Goal: Information Seeking & Learning: Understand process/instructions

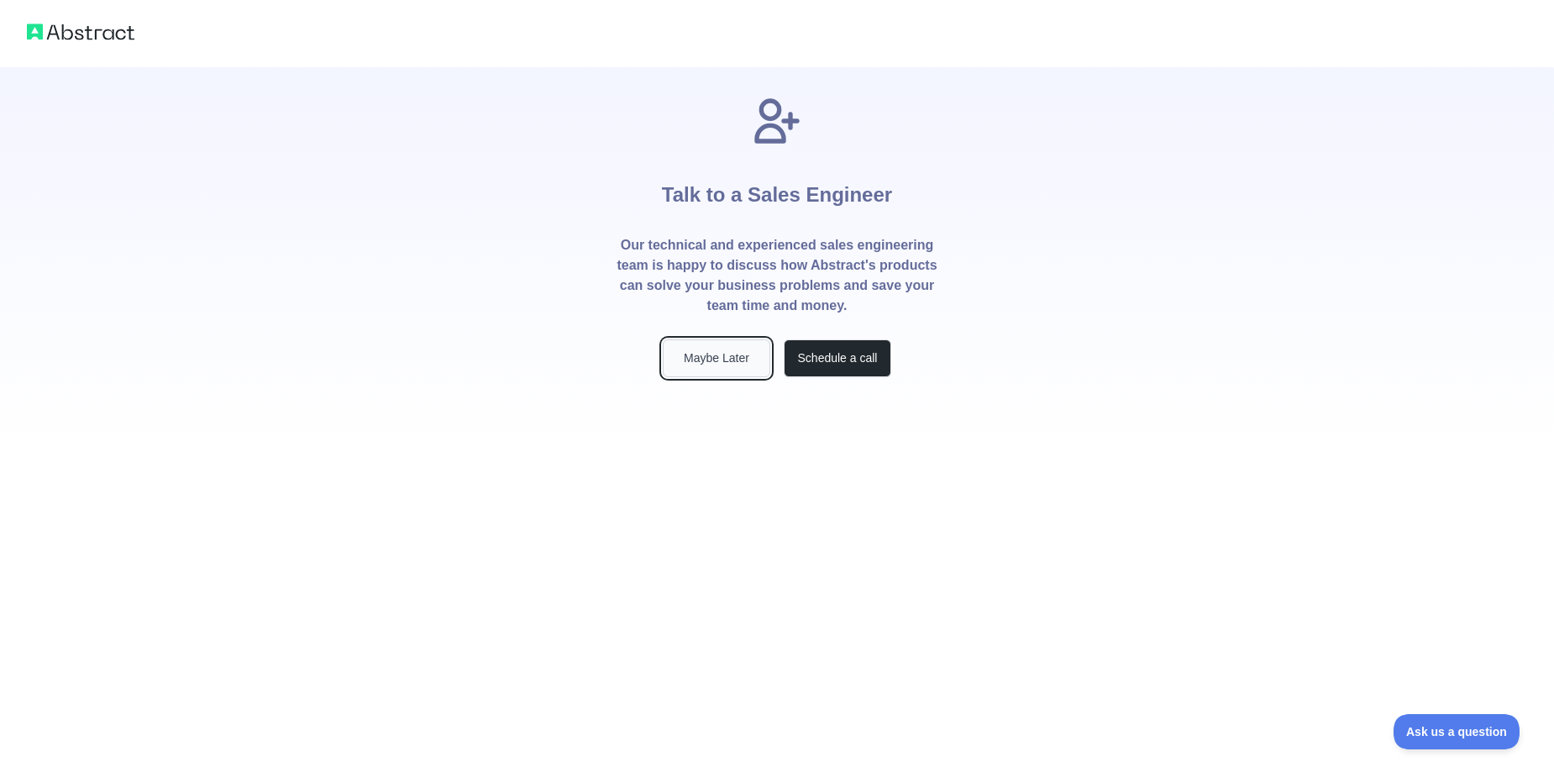
click at [705, 355] on button "Maybe Later" at bounding box center [716, 358] width 107 height 38
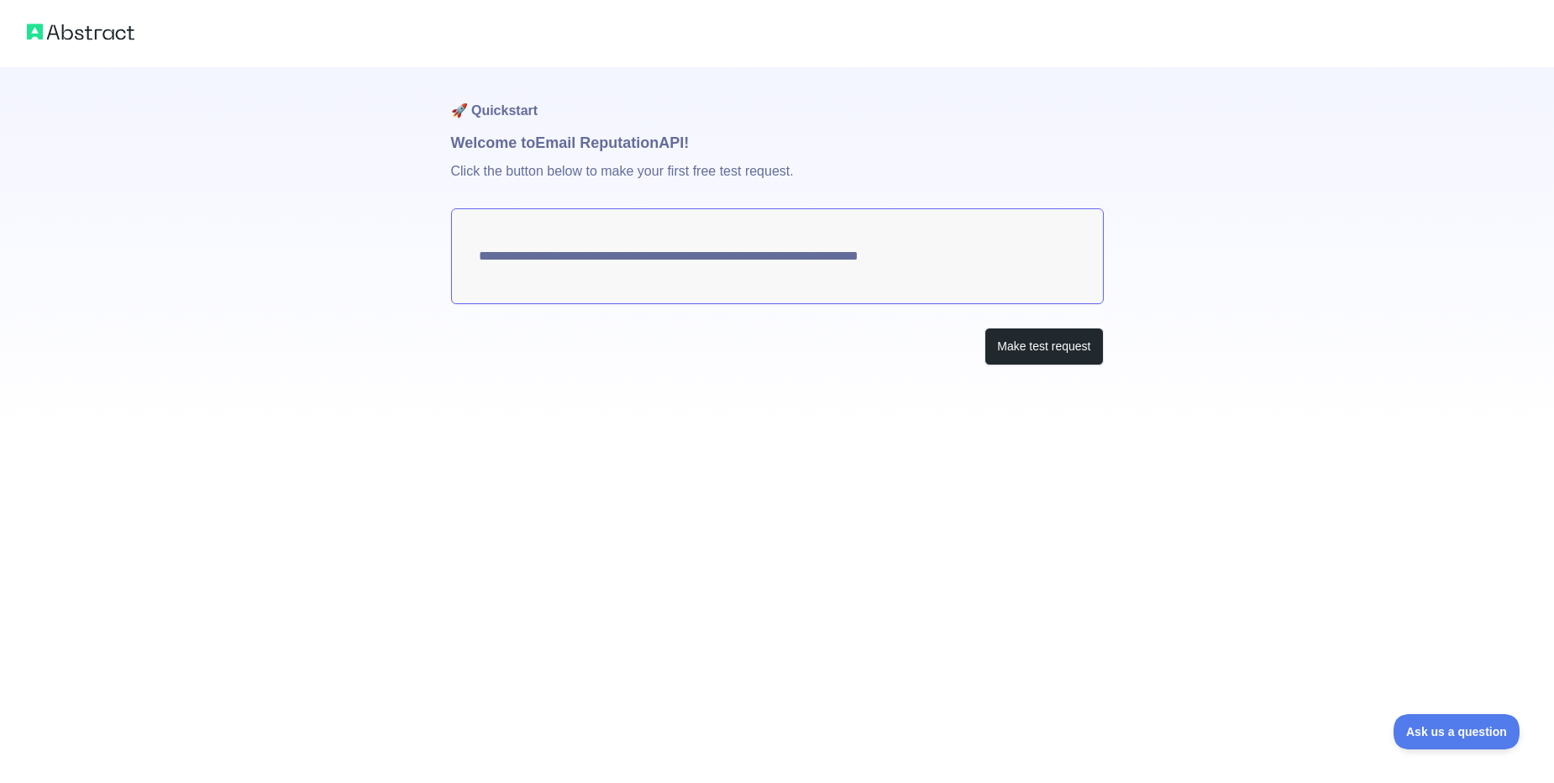
drag, startPoint x: 1019, startPoint y: 255, endPoint x: 520, endPoint y: 232, distance: 499.4
click at [518, 232] on textarea "**********" at bounding box center [777, 256] width 653 height 96
drag, startPoint x: 480, startPoint y: 256, endPoint x: 517, endPoint y: 256, distance: 36.9
click at [482, 256] on textarea "**********" at bounding box center [777, 256] width 653 height 96
drag, startPoint x: 517, startPoint y: 256, endPoint x: 858, endPoint y: 264, distance: 341.0
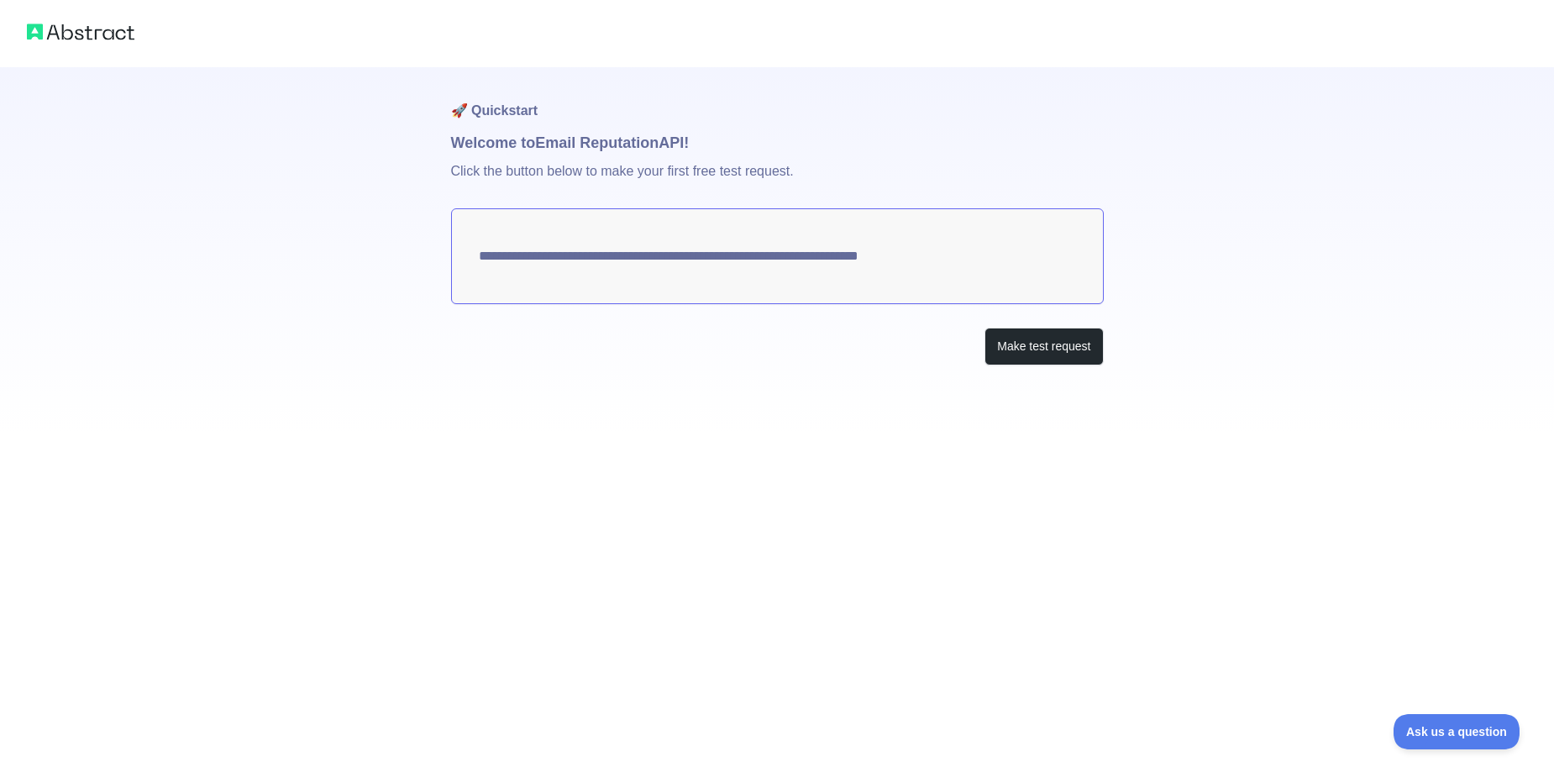
click at [858, 264] on textarea "**********" at bounding box center [777, 256] width 653 height 96
drag, startPoint x: 858, startPoint y: 264, endPoint x: 949, endPoint y: 259, distance: 90.8
click at [949, 259] on textarea "**********" at bounding box center [777, 256] width 653 height 96
drag, startPoint x: 877, startPoint y: 259, endPoint x: 968, endPoint y: 255, distance: 91.6
click at [968, 255] on textarea "**********" at bounding box center [777, 256] width 653 height 96
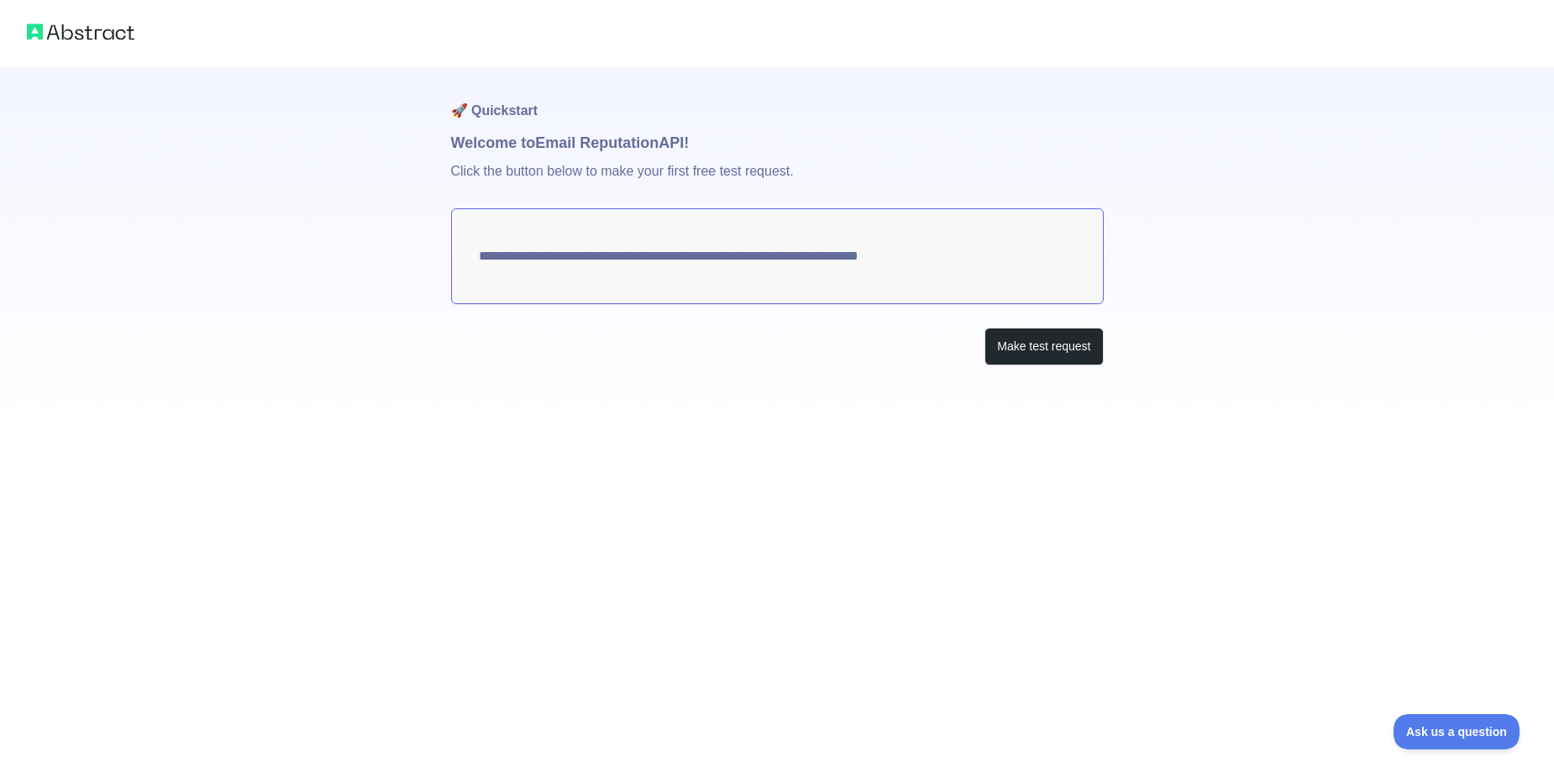
click at [968, 255] on textarea "**********" at bounding box center [777, 256] width 653 height 96
click at [1048, 354] on button "Make test request" at bounding box center [1043, 347] width 118 height 38
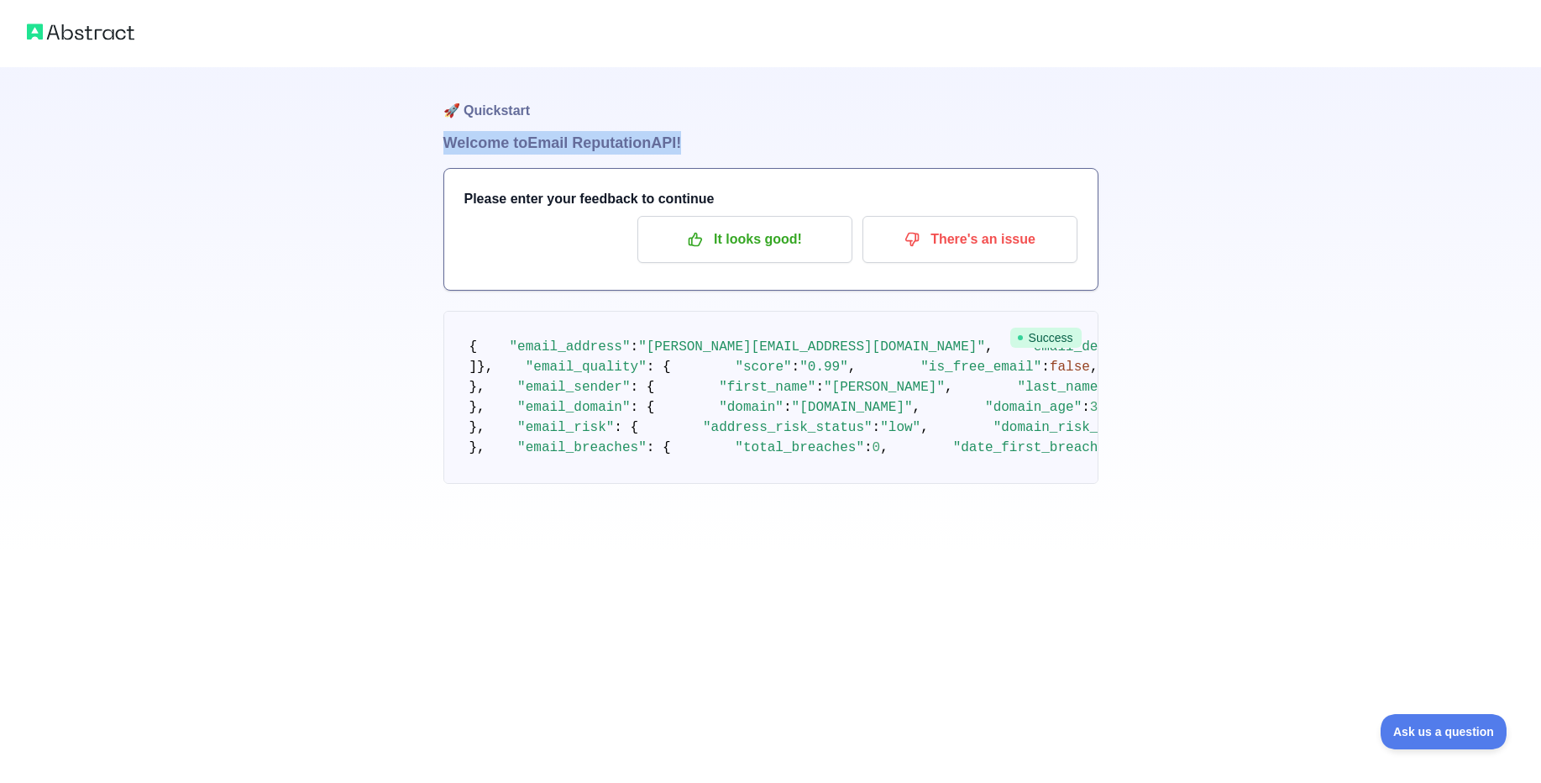
drag, startPoint x: 684, startPoint y: 134, endPoint x: 400, endPoint y: 135, distance: 284.7
click at [400, 135] on div "🚀 Quickstart Welcome to Email Reputation API! Please enter your feedback to con…" at bounding box center [770, 275] width 1541 height 551
click at [643, 144] on h1 "Welcome to Email Reputation API!" at bounding box center [770, 143] width 655 height 24
drag, startPoint x: 498, startPoint y: 141, endPoint x: 606, endPoint y: 179, distance: 114.7
click at [499, 142] on h1 "Welcome to Email Reputation API!" at bounding box center [770, 143] width 655 height 24
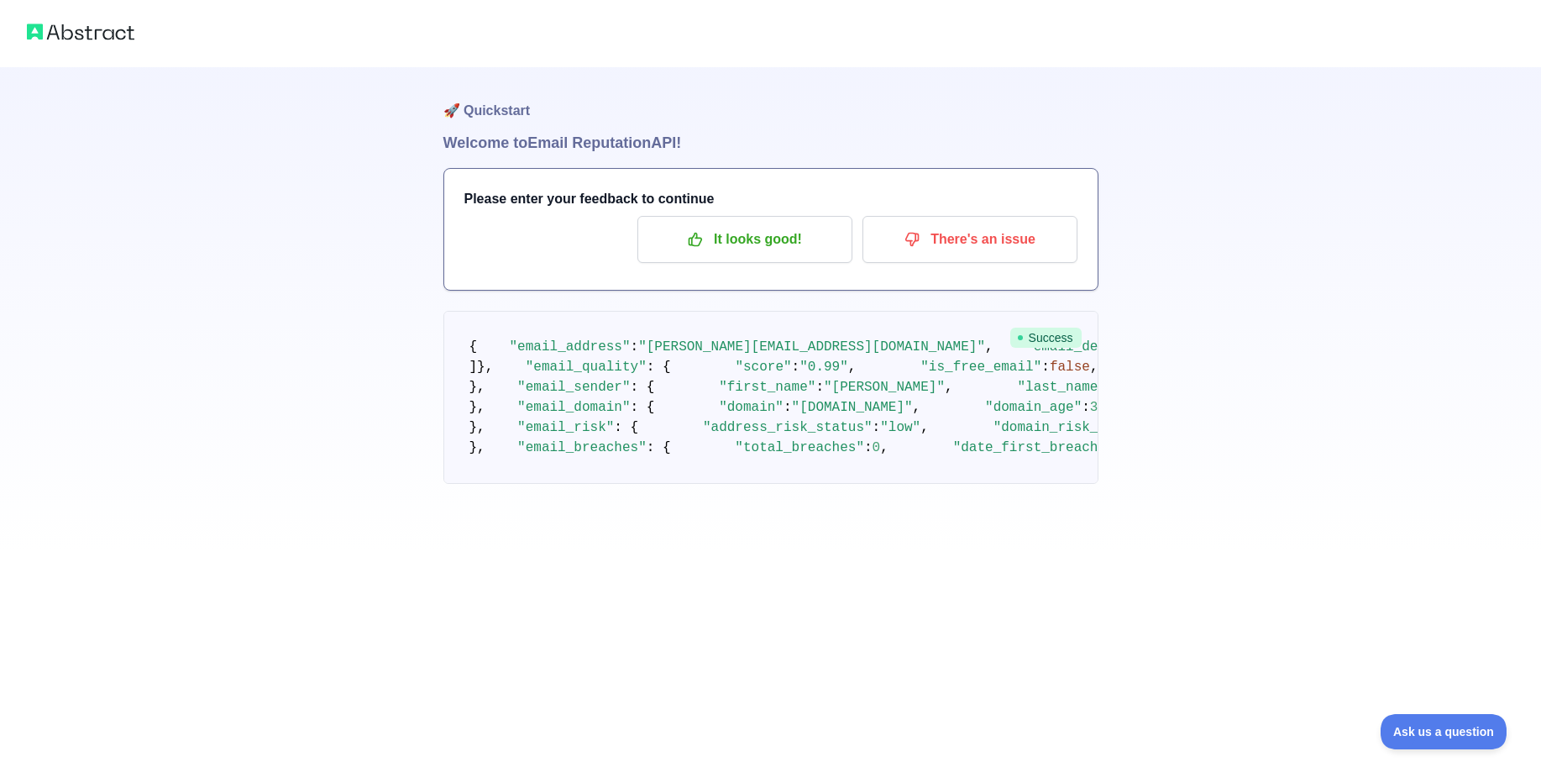
click at [611, 216] on div "It looks good! There's an issue" at bounding box center [770, 239] width 613 height 47
click at [819, 237] on p "It looks good!" at bounding box center [745, 239] width 190 height 29
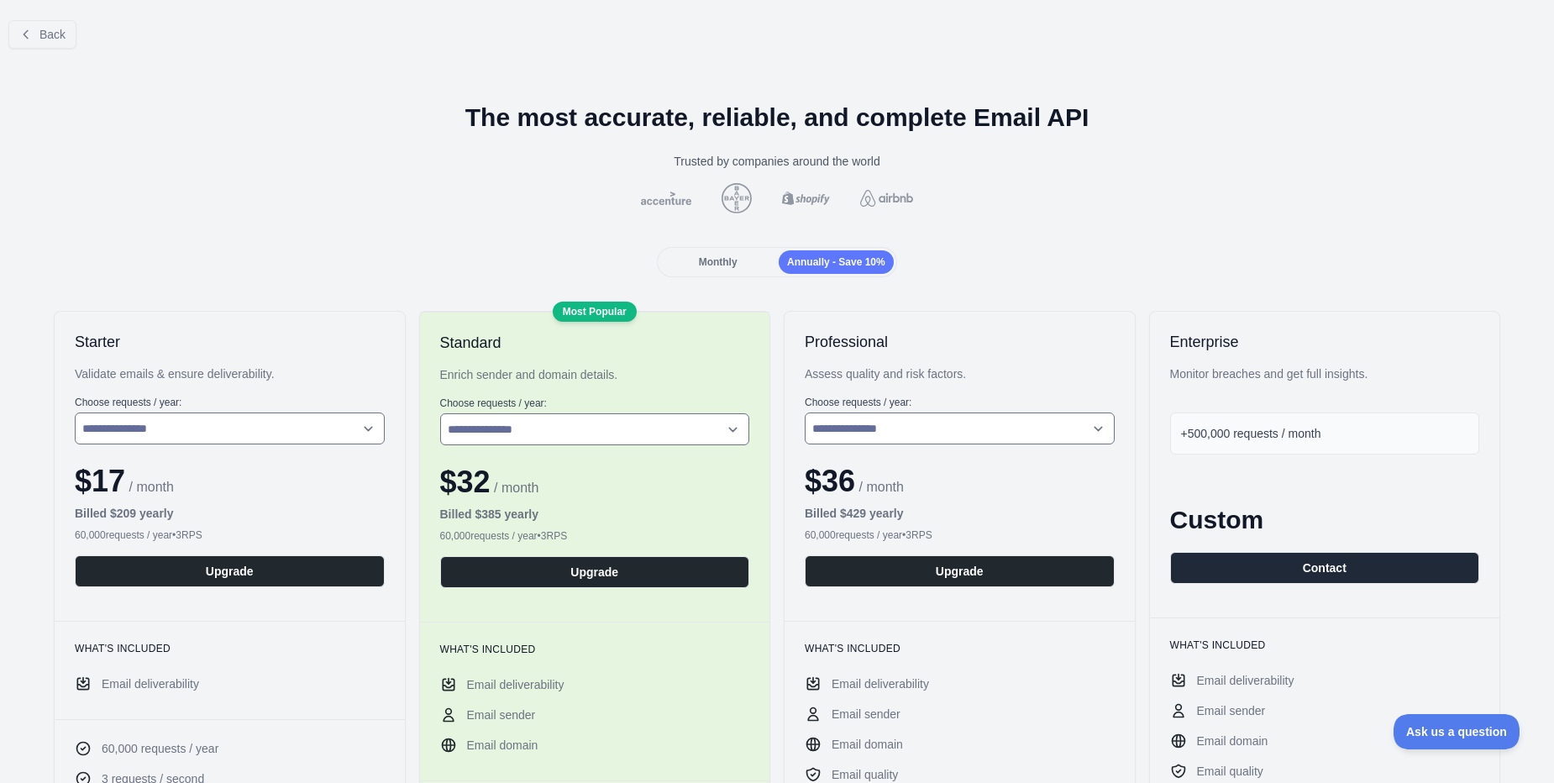
click at [721, 256] on span "Monthly" at bounding box center [718, 262] width 39 height 12
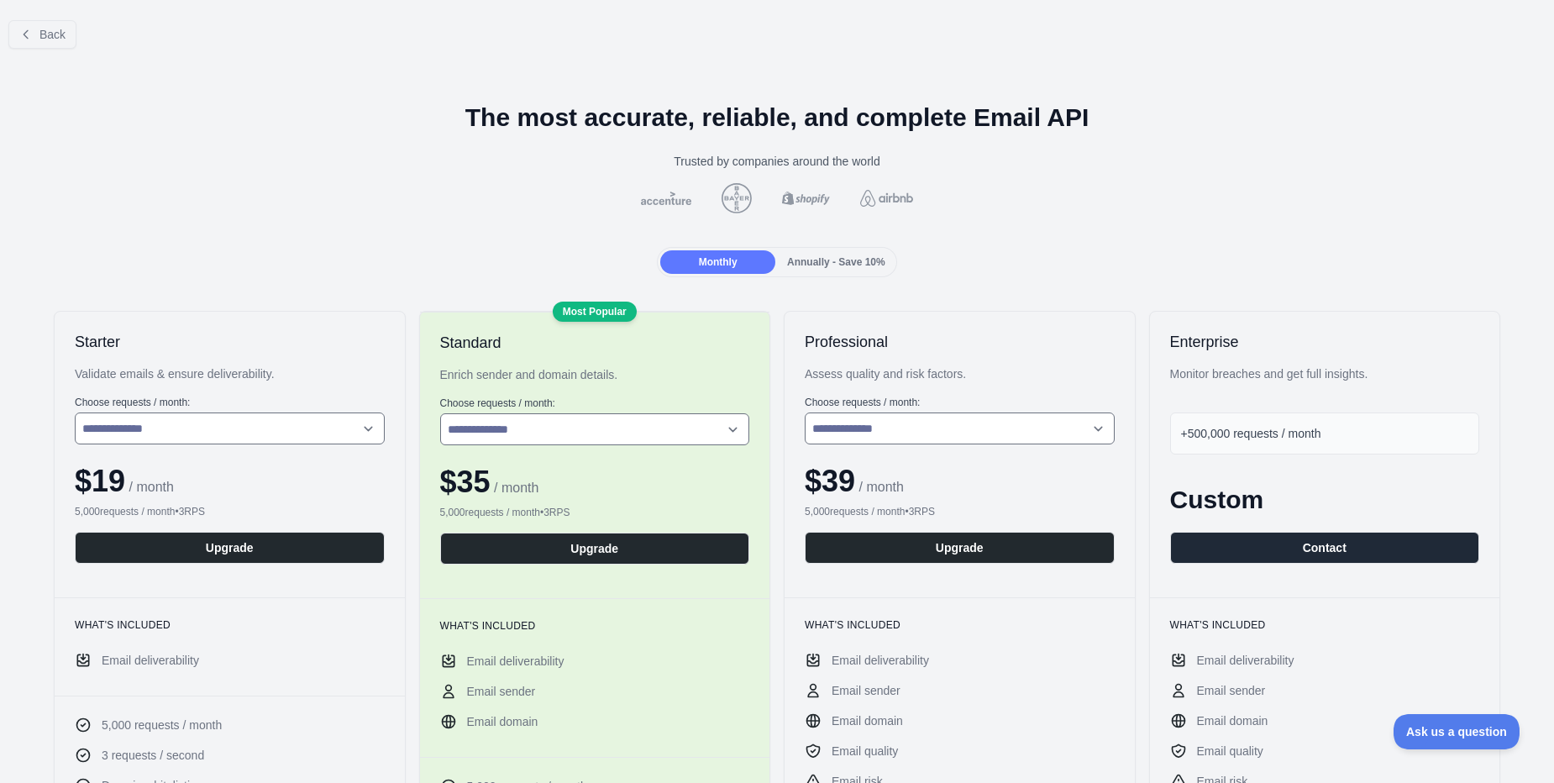
click at [804, 253] on div "Annually - Save 10%" at bounding box center [835, 262] width 115 height 24
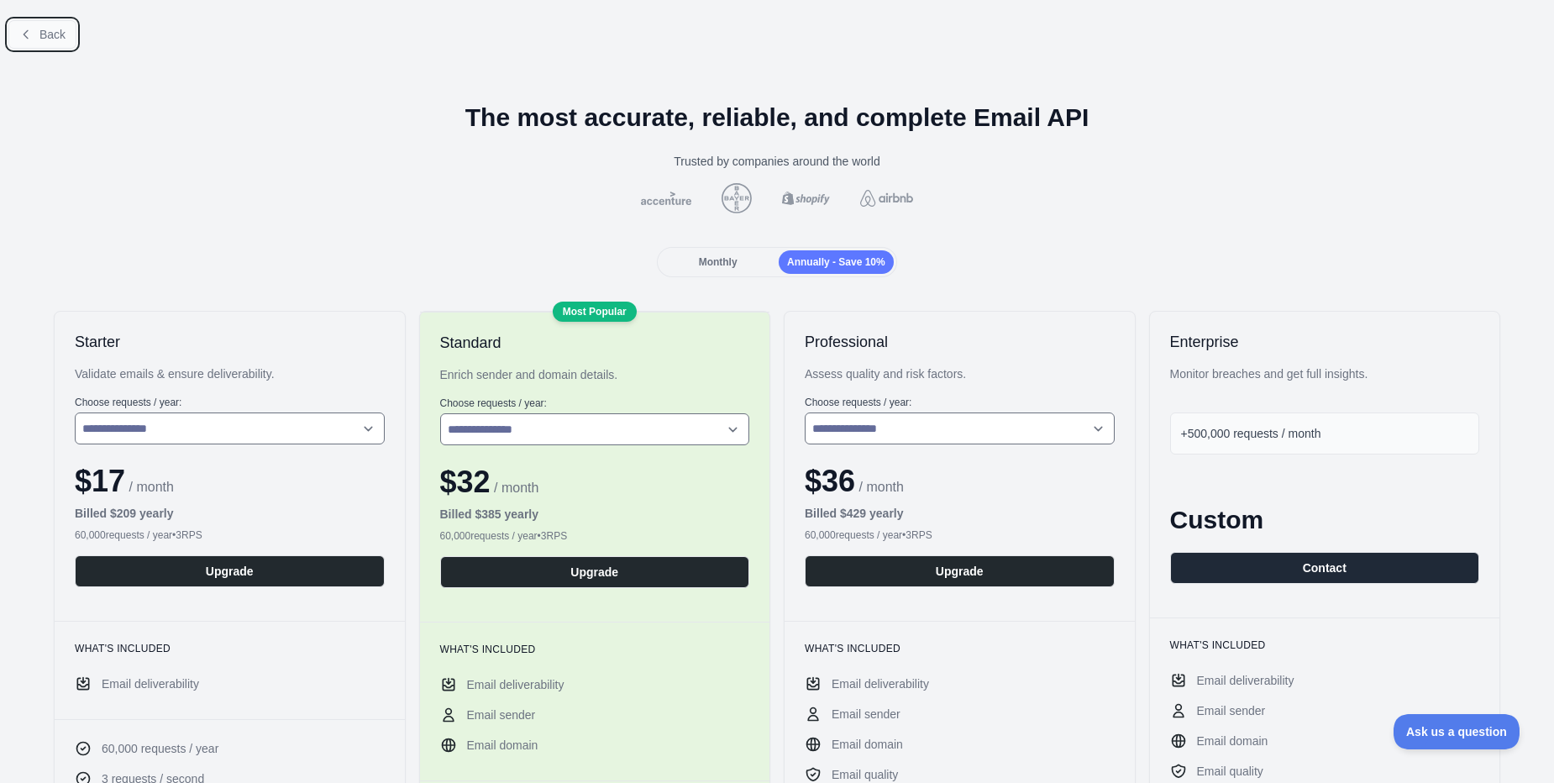
click at [39, 45] on button "Back" at bounding box center [42, 34] width 68 height 29
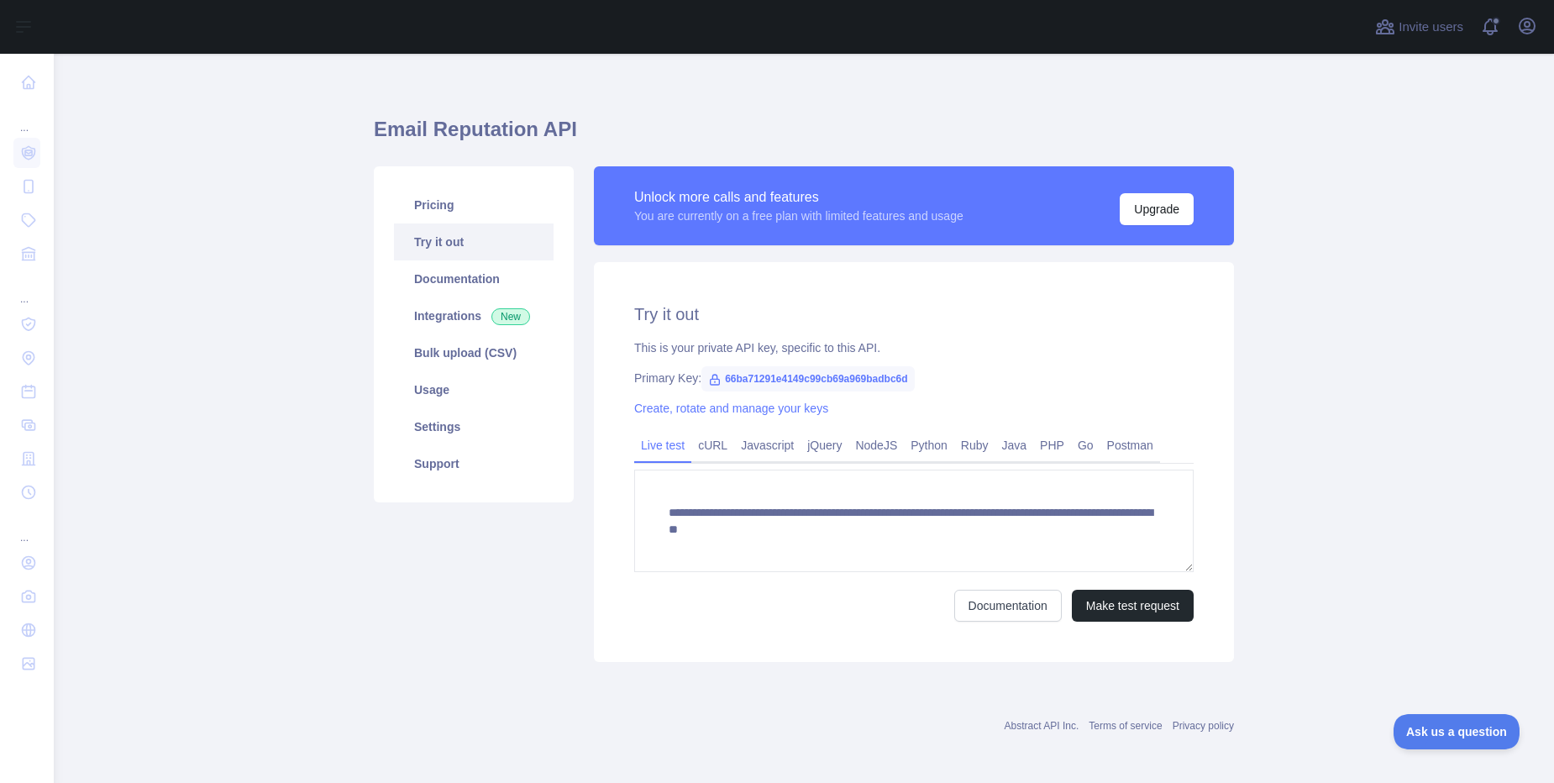
scroll to position [15, 0]
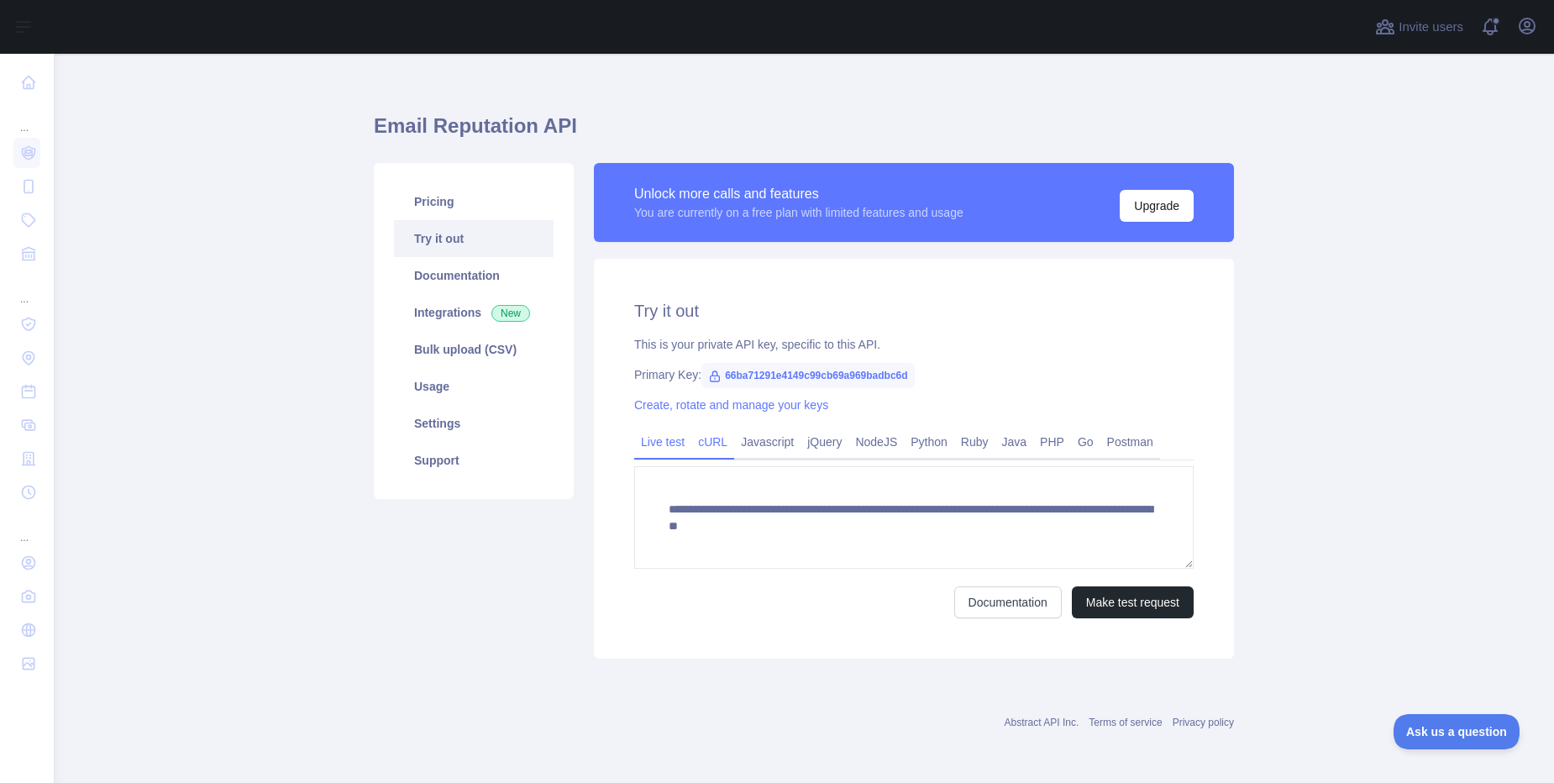
click at [691, 439] on link "cURL" at bounding box center [712, 441] width 43 height 27
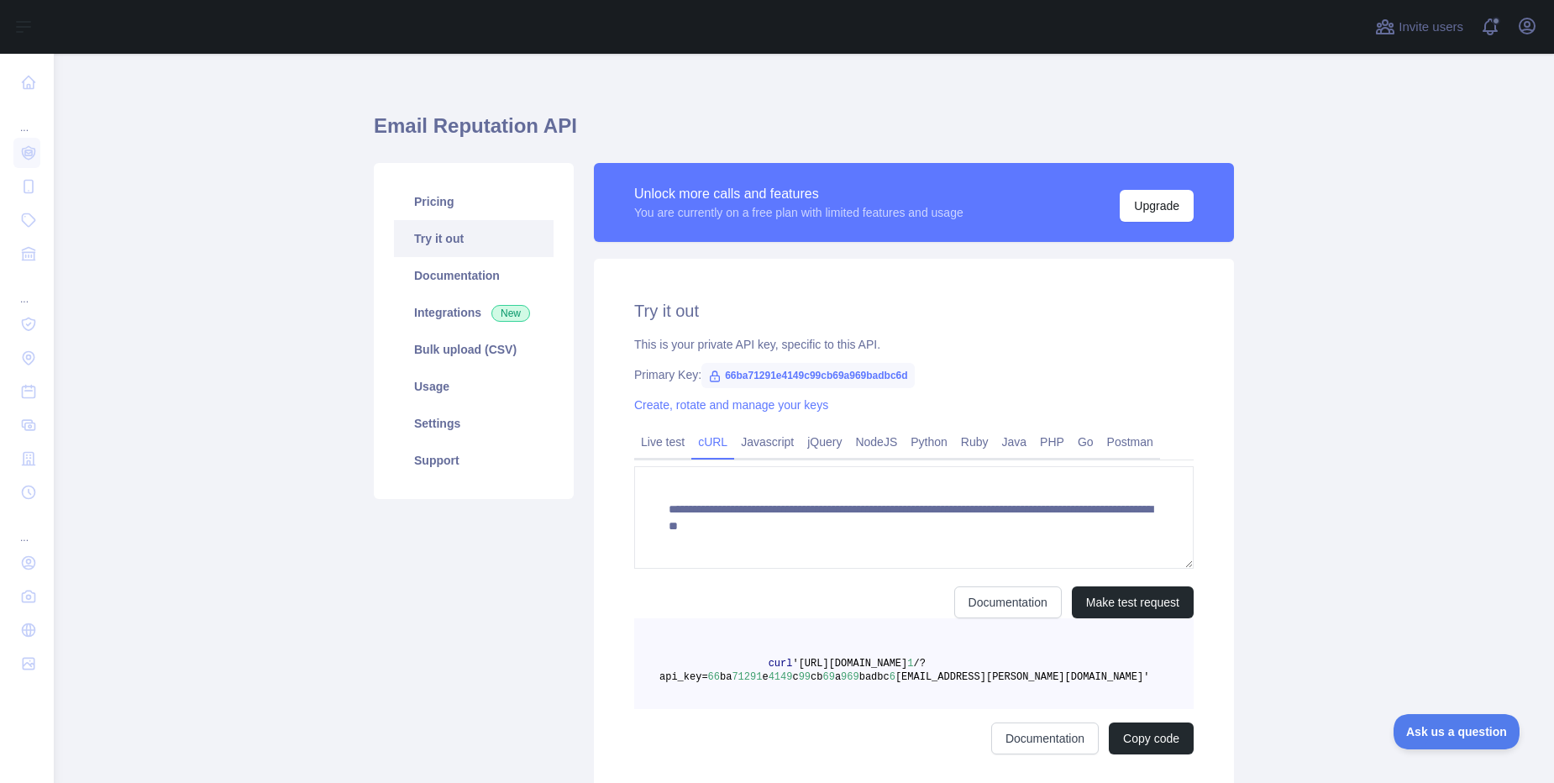
scroll to position [0, 0]
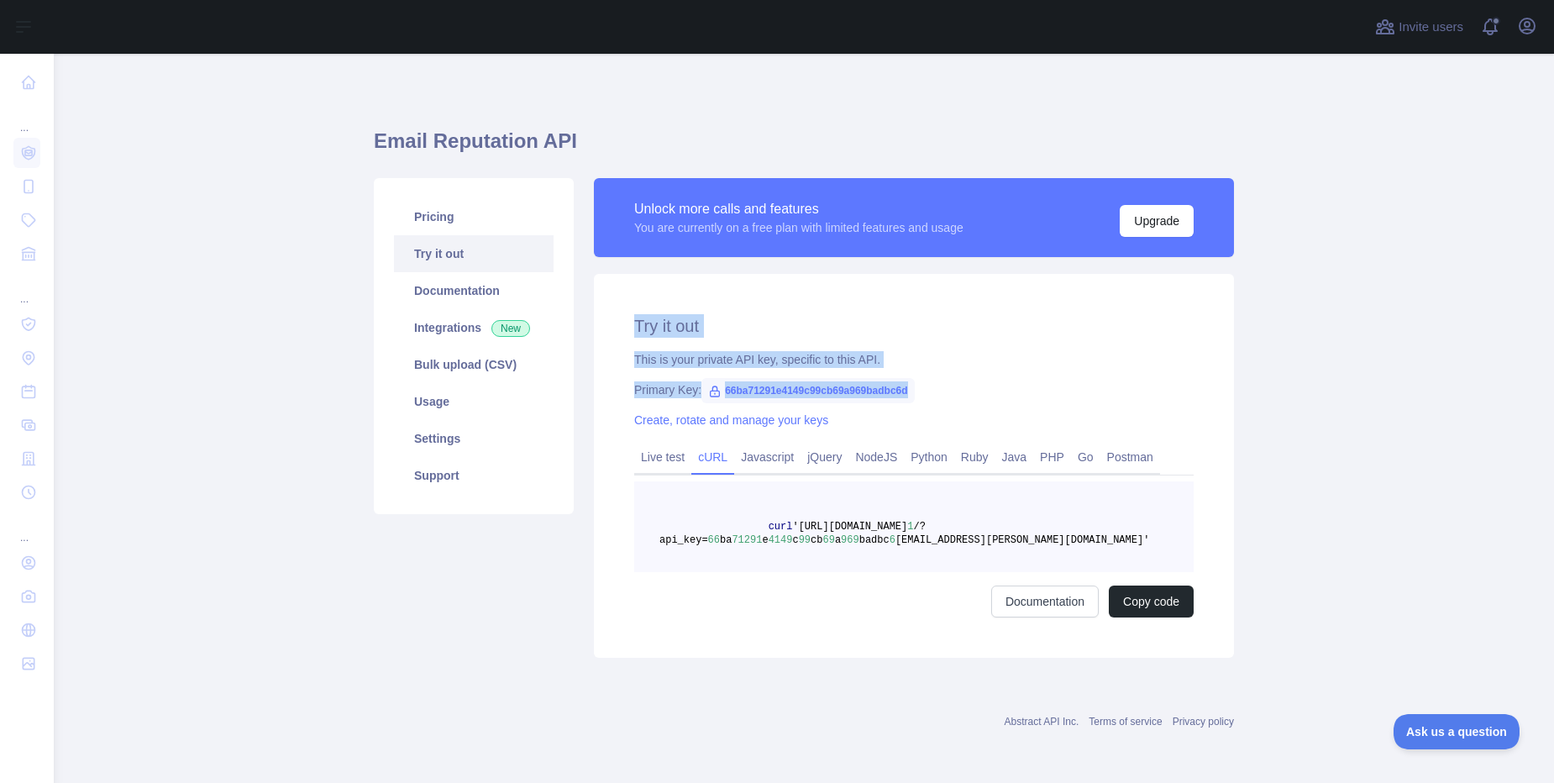
drag, startPoint x: 637, startPoint y: 328, endPoint x: 925, endPoint y: 390, distance: 295.7
click at [925, 390] on div "Try it out This is your private API key, specific to this API. Primary Key: 66b…" at bounding box center [914, 466] width 640 height 384
copy div "Try it out This is your private API key, specific to this API. Primary Key: 66b…"
click at [930, 464] on link "Python" at bounding box center [929, 456] width 50 height 27
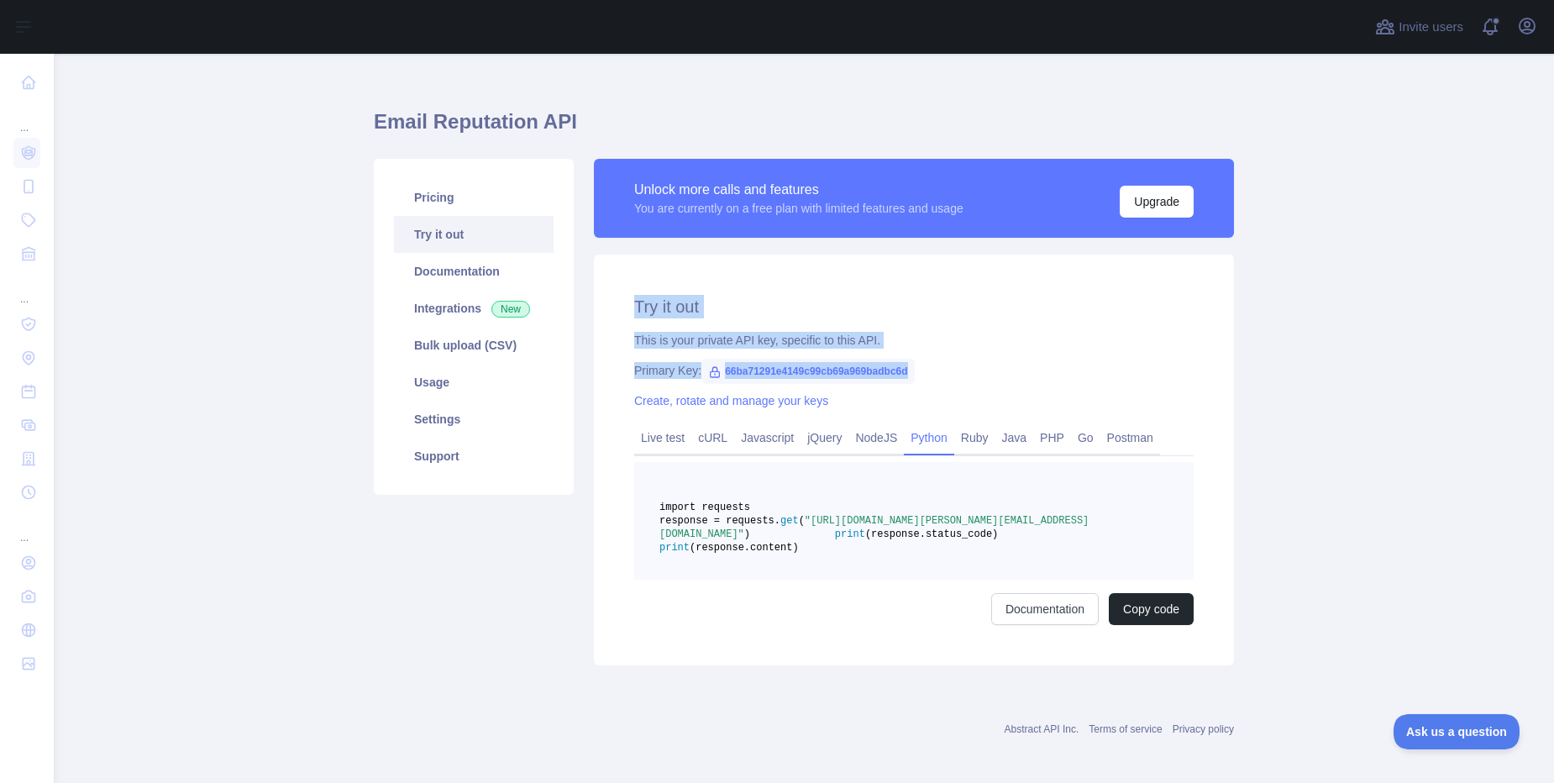
scroll to position [53, 0]
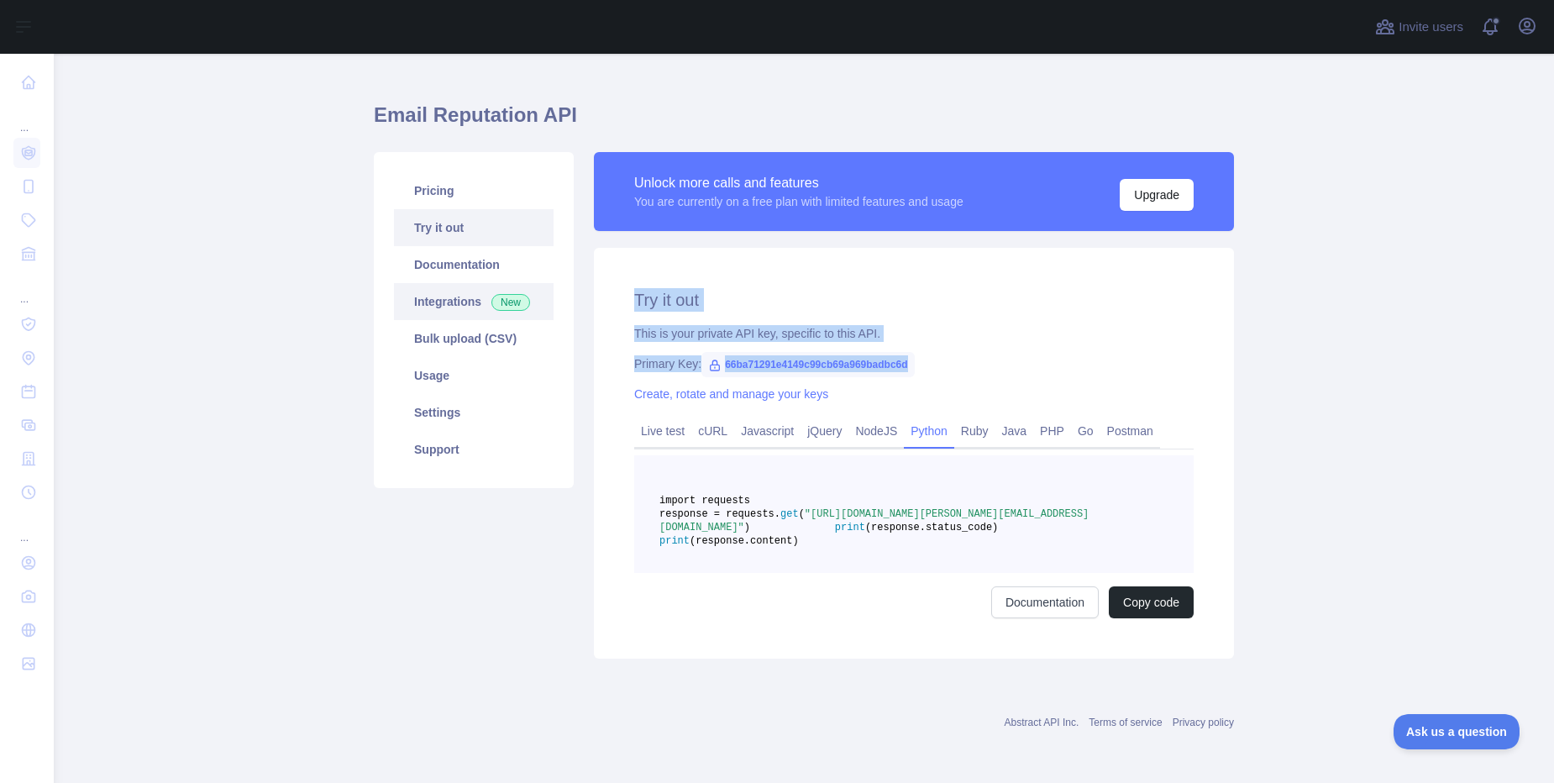
click at [473, 283] on link "Integrations New" at bounding box center [474, 301] width 160 height 37
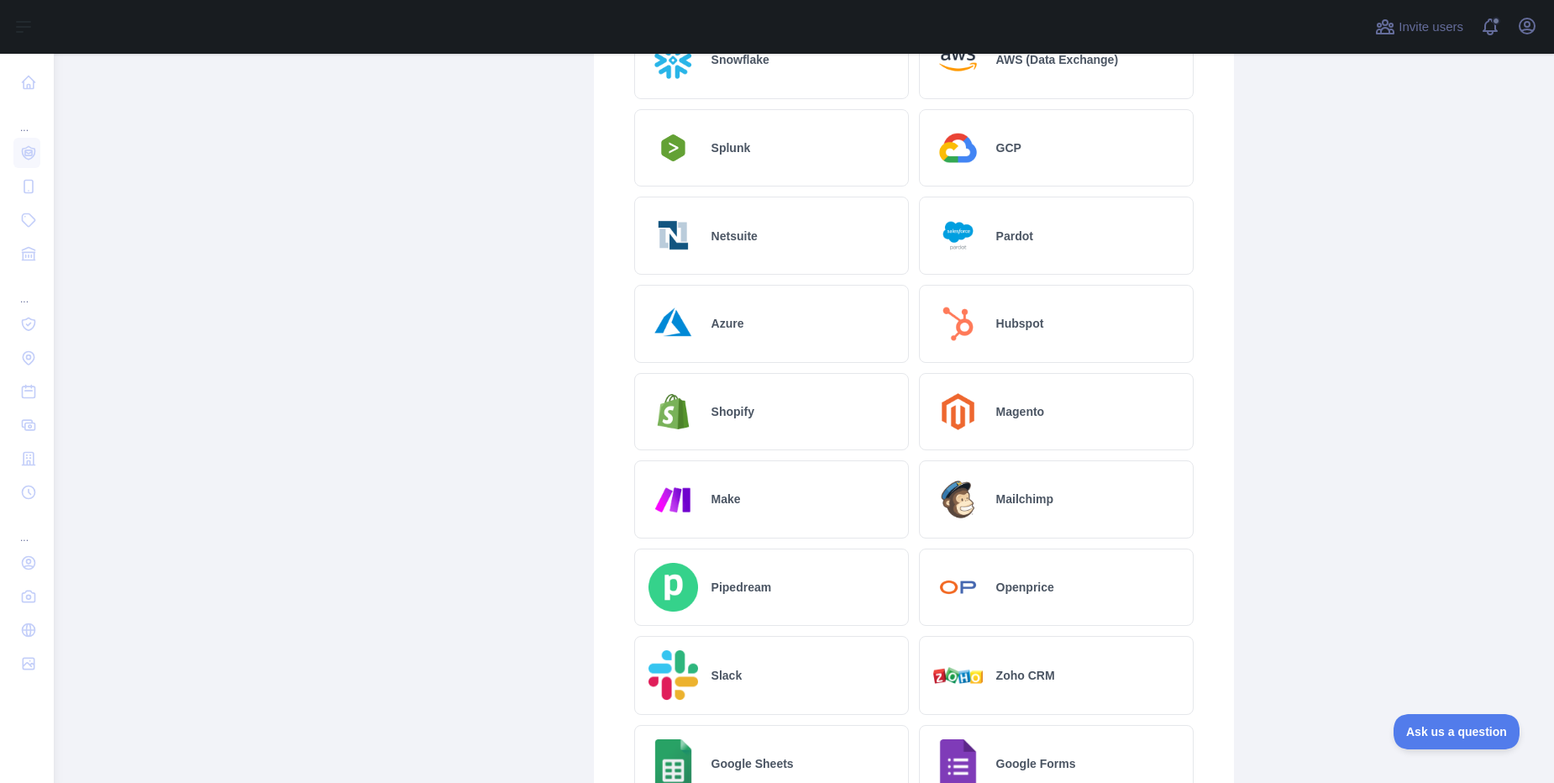
scroll to position [203, 0]
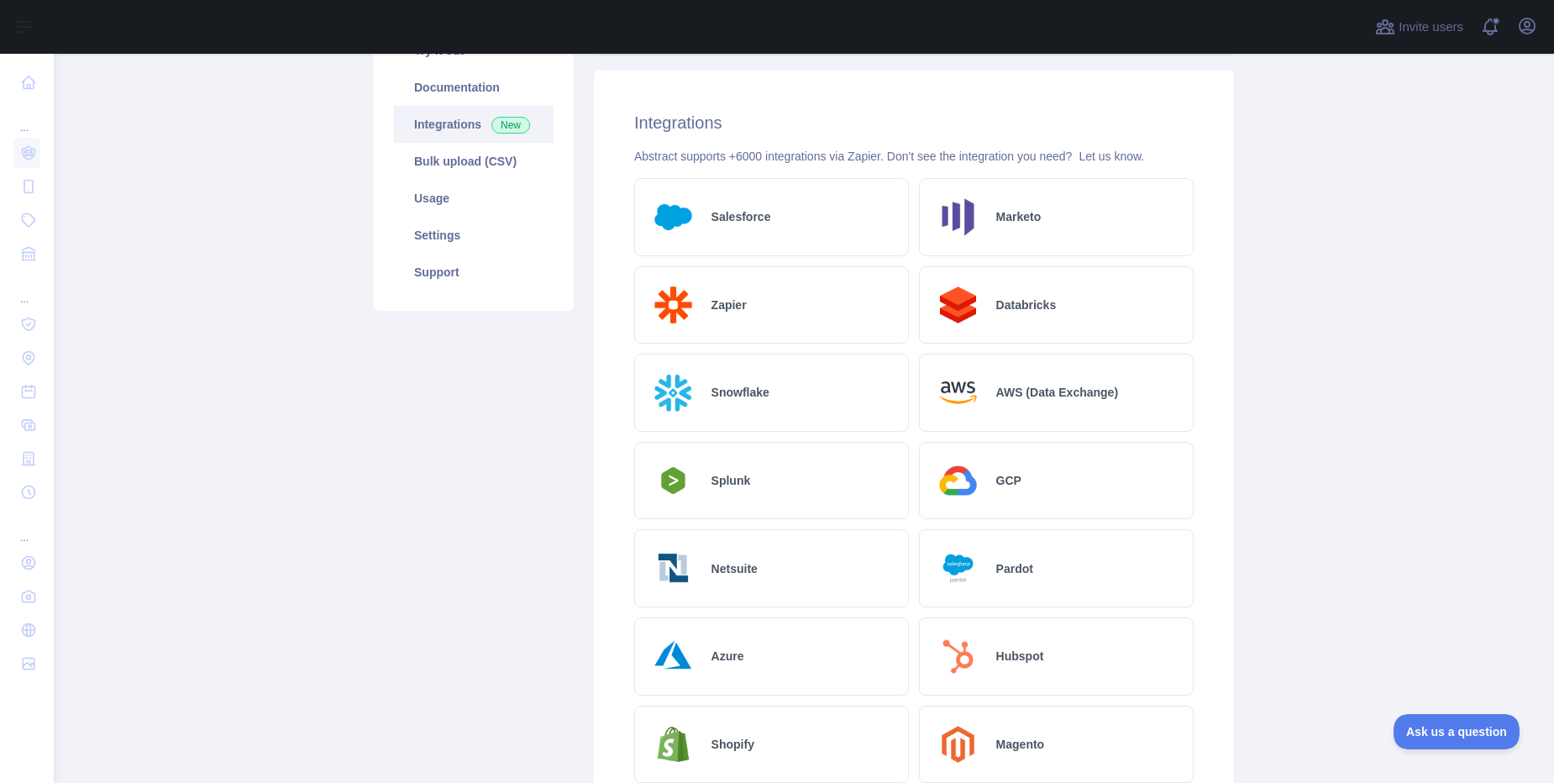
click at [1000, 389] on h2 "AWS (Data Exchange)" at bounding box center [1057, 392] width 122 height 17
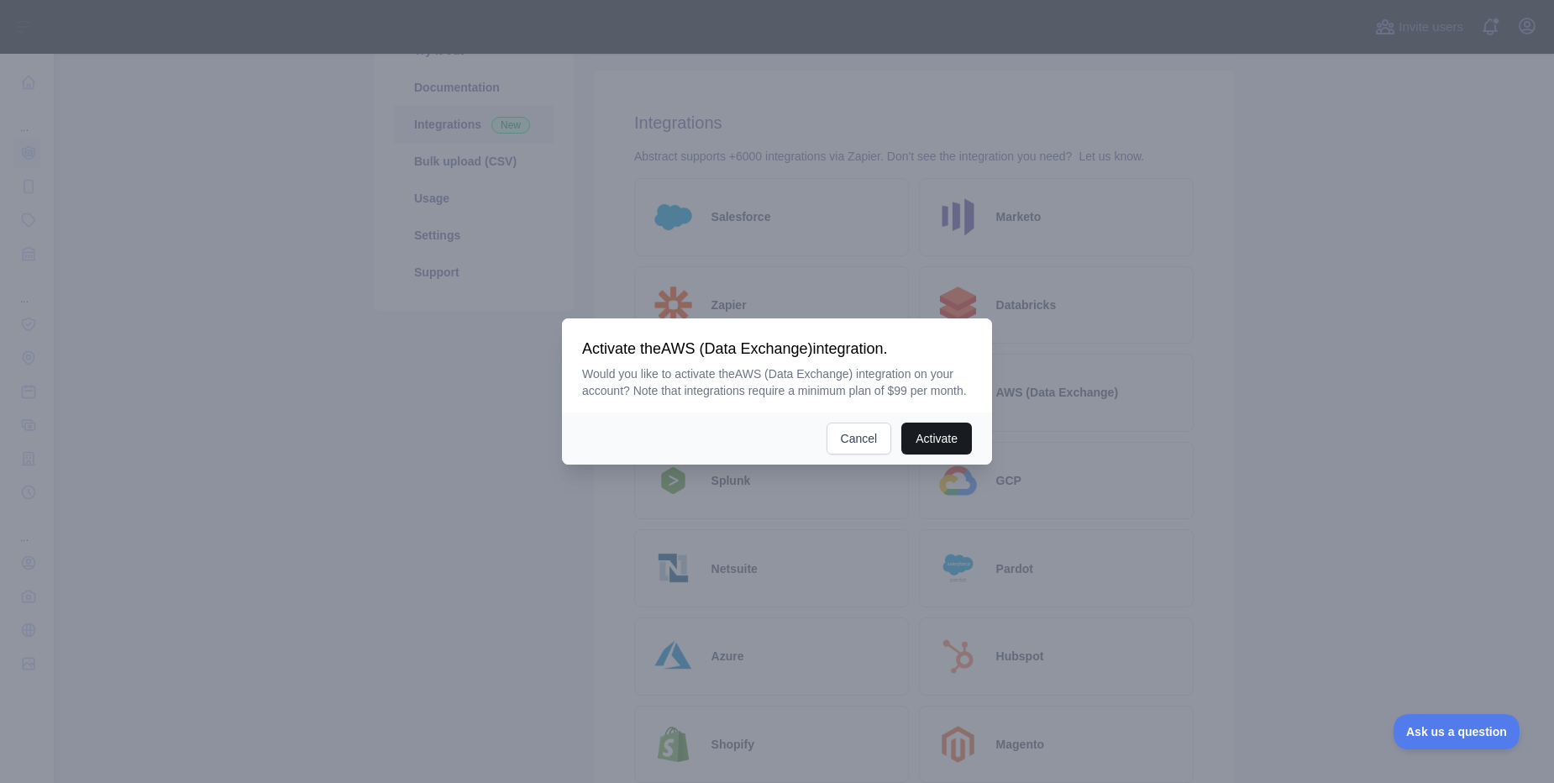
click at [917, 450] on button "Activate" at bounding box center [936, 438] width 71 height 32
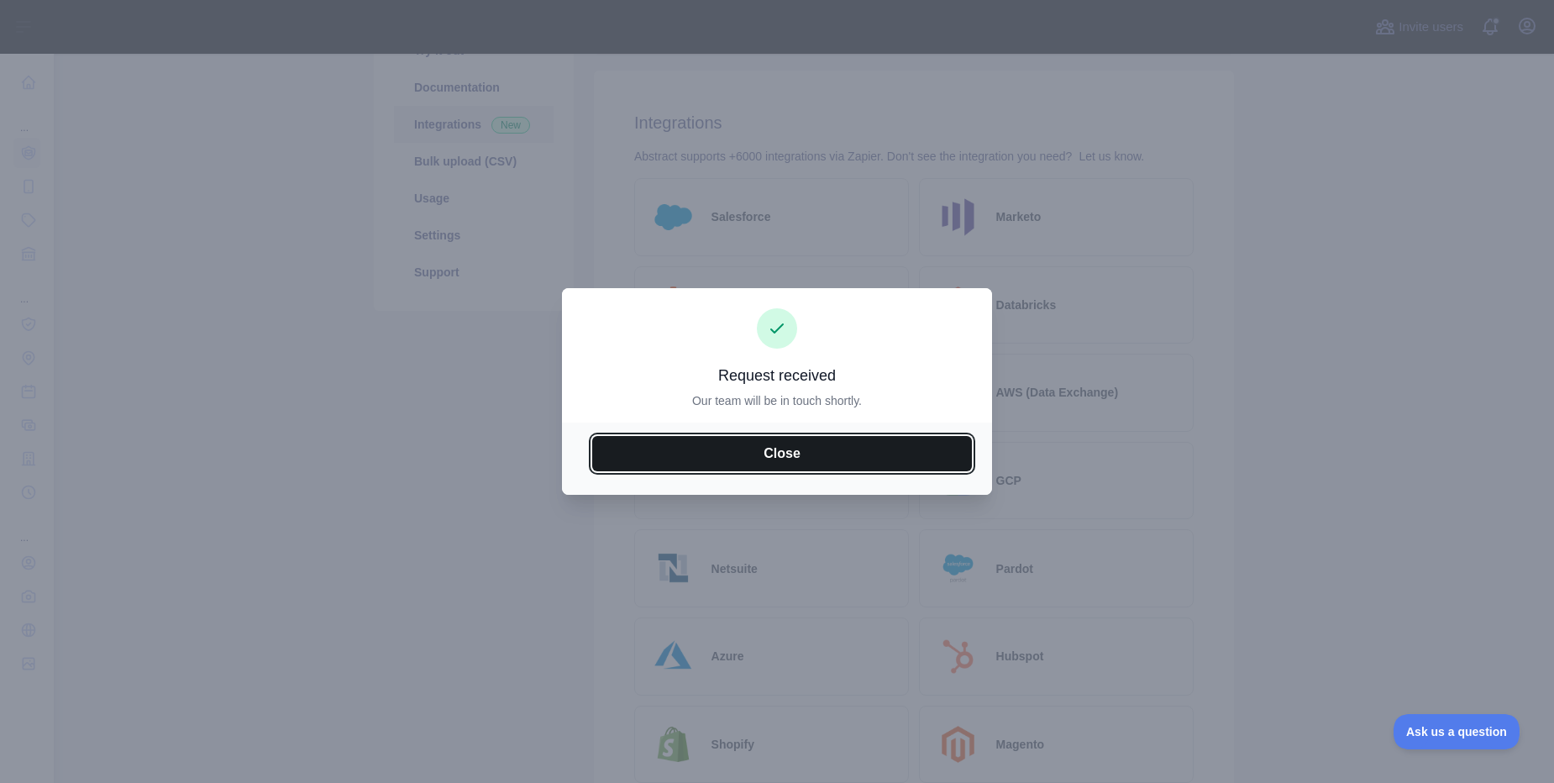
click at [888, 459] on button "Close" at bounding box center [782, 453] width 380 height 35
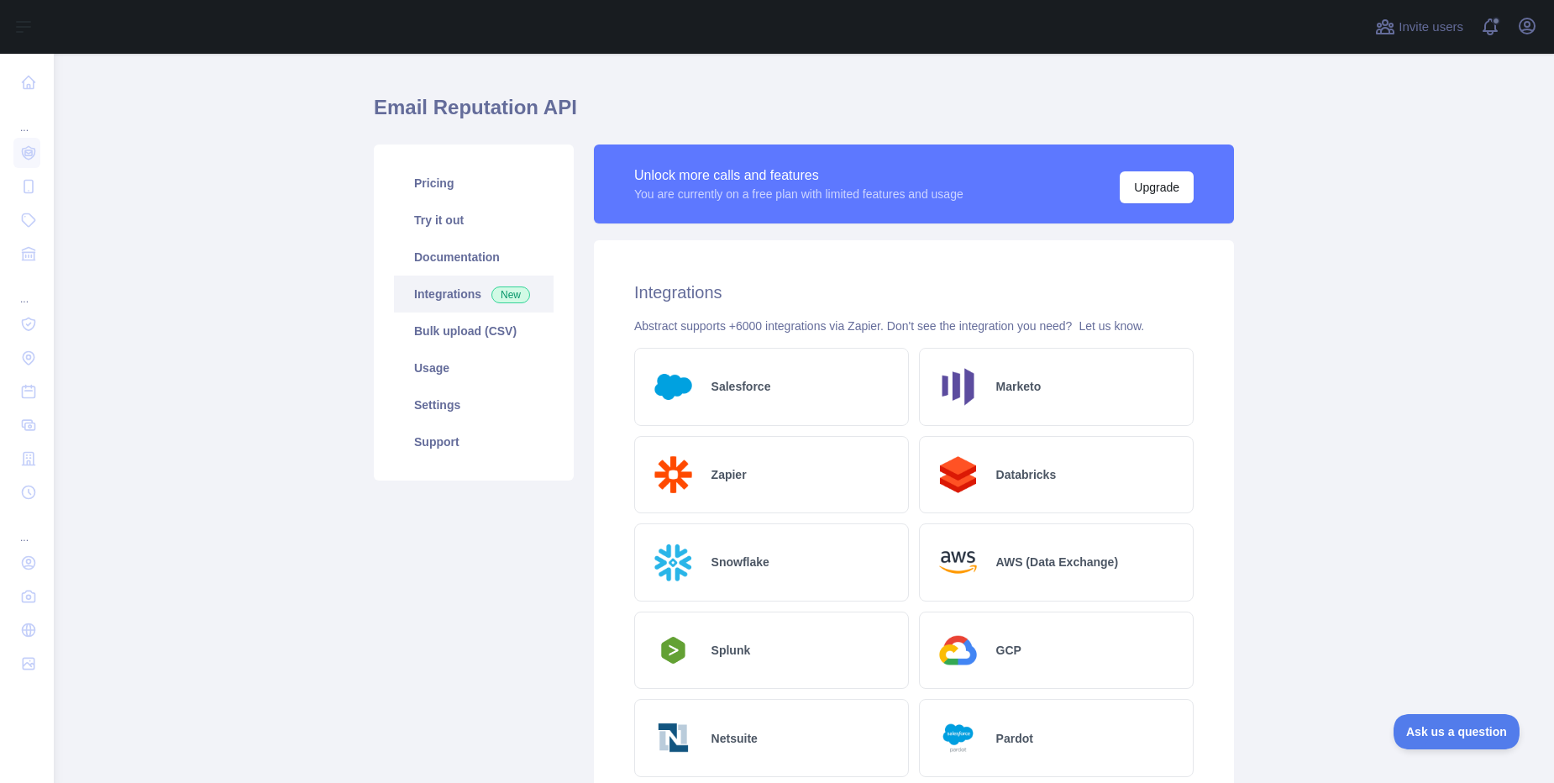
scroll to position [0, 0]
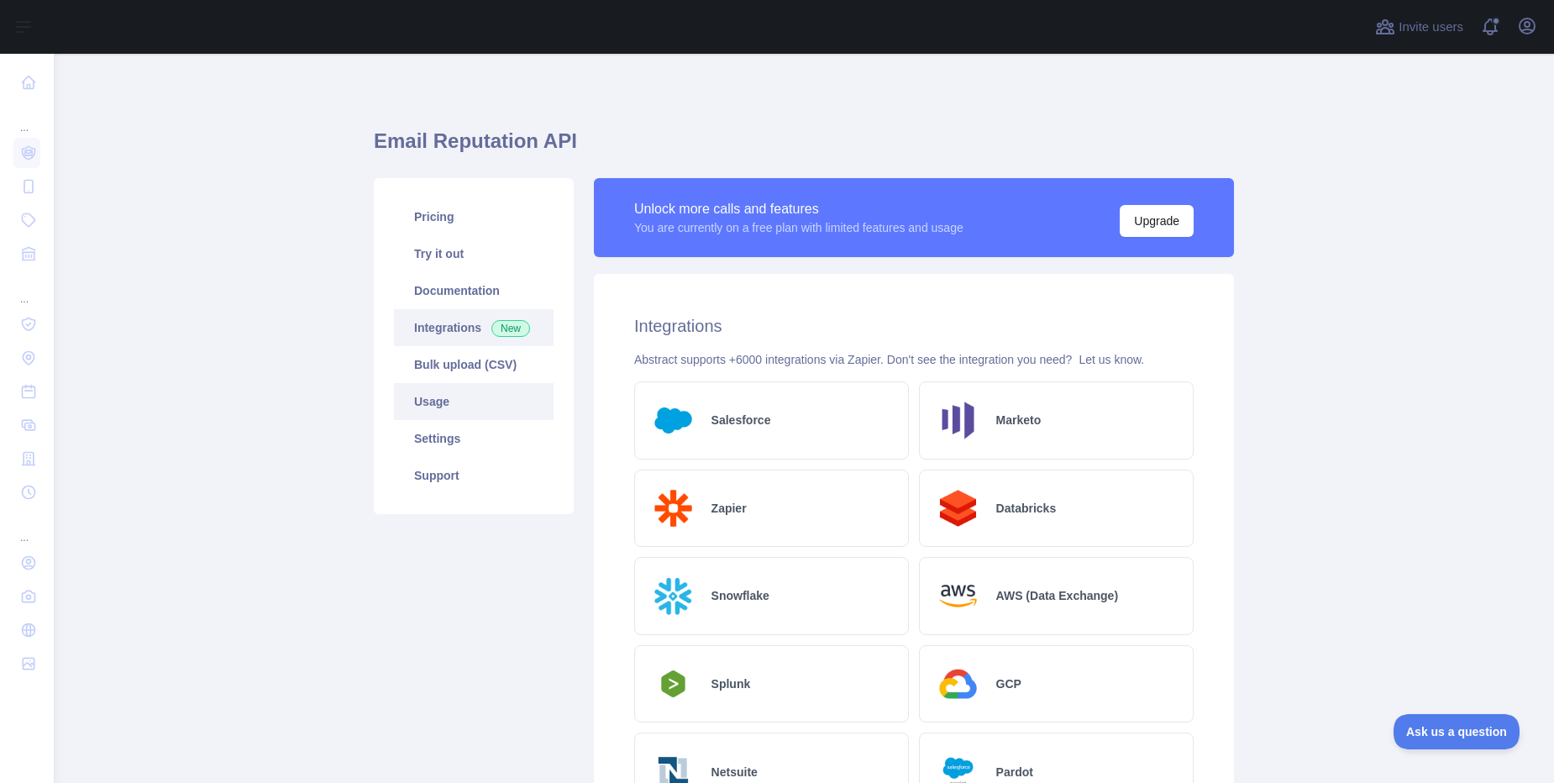
click at [467, 417] on link "Usage" at bounding box center [474, 401] width 160 height 37
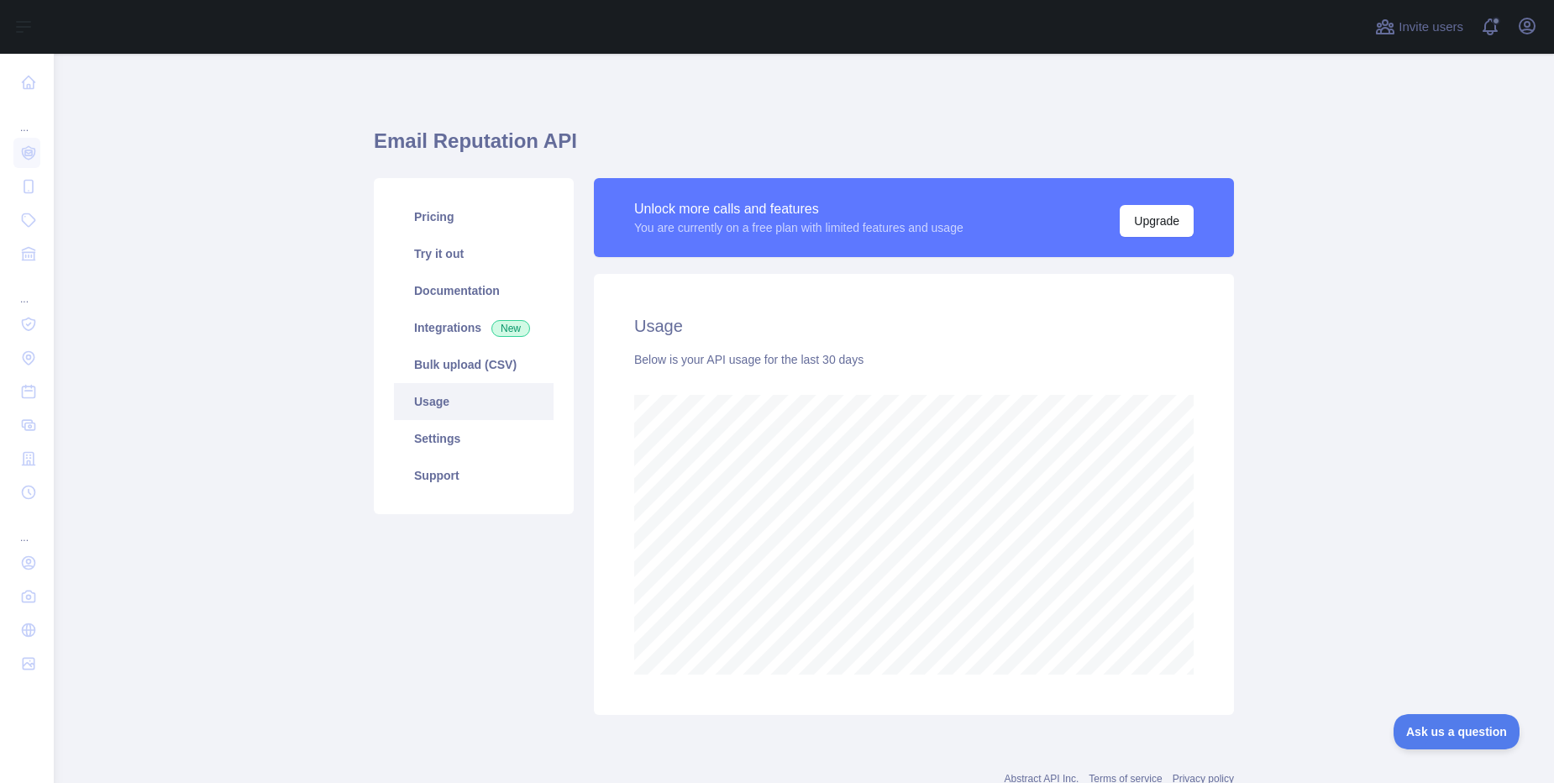
scroll to position [729, 1487]
click at [464, 442] on link "Settings" at bounding box center [474, 438] width 160 height 37
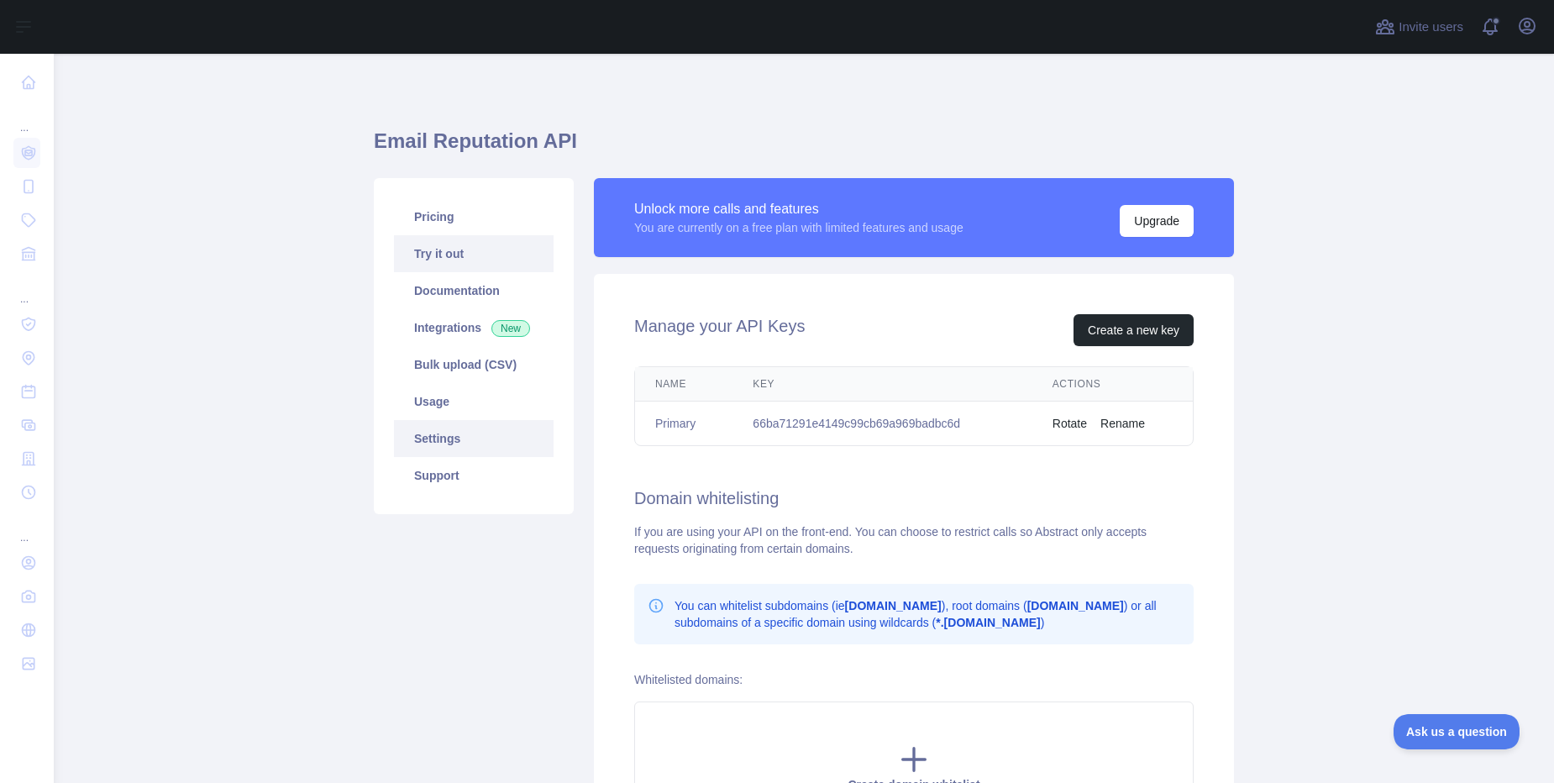
click at [418, 266] on link "Try it out" at bounding box center [474, 253] width 160 height 37
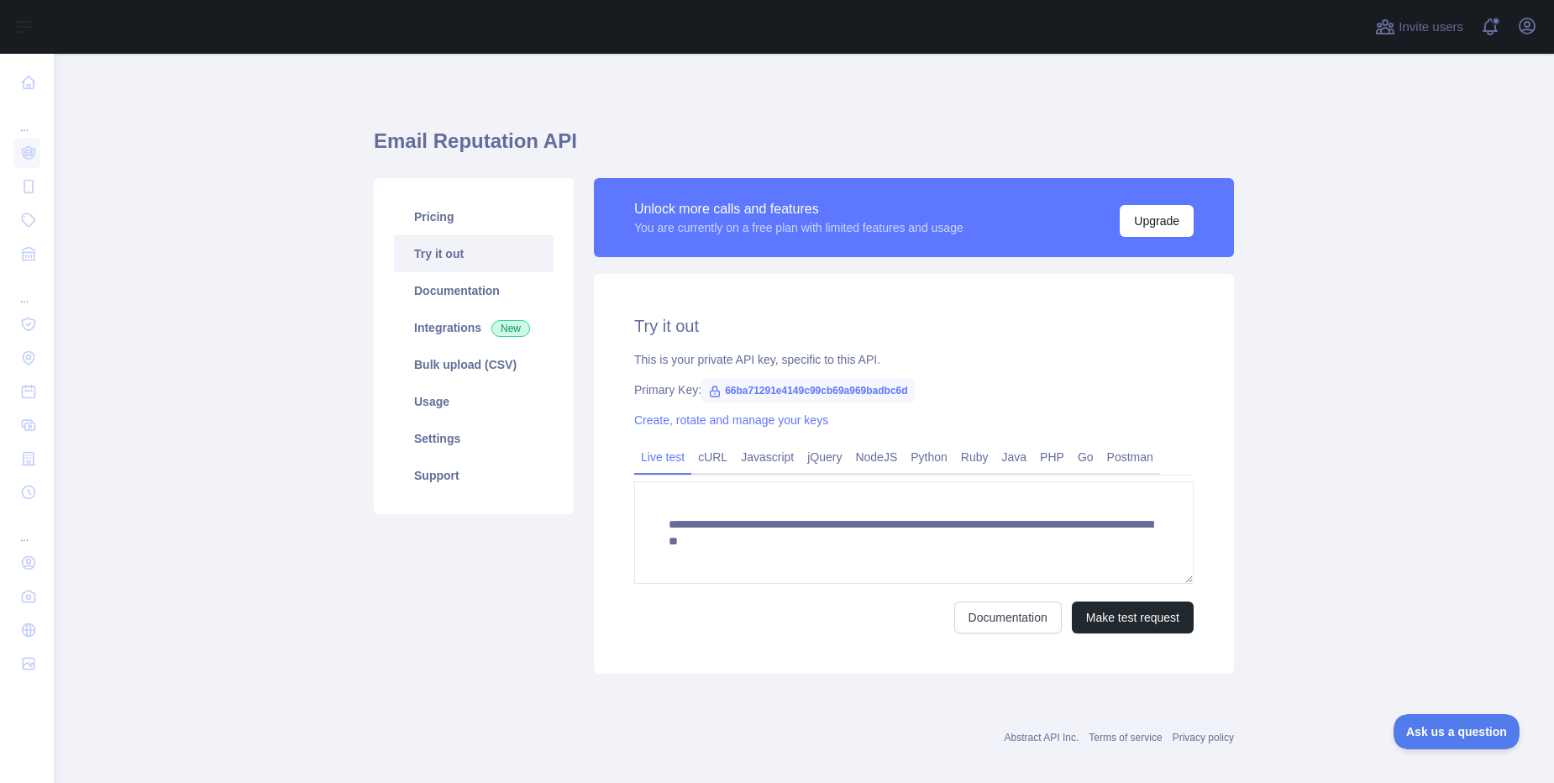
scroll to position [15, 0]
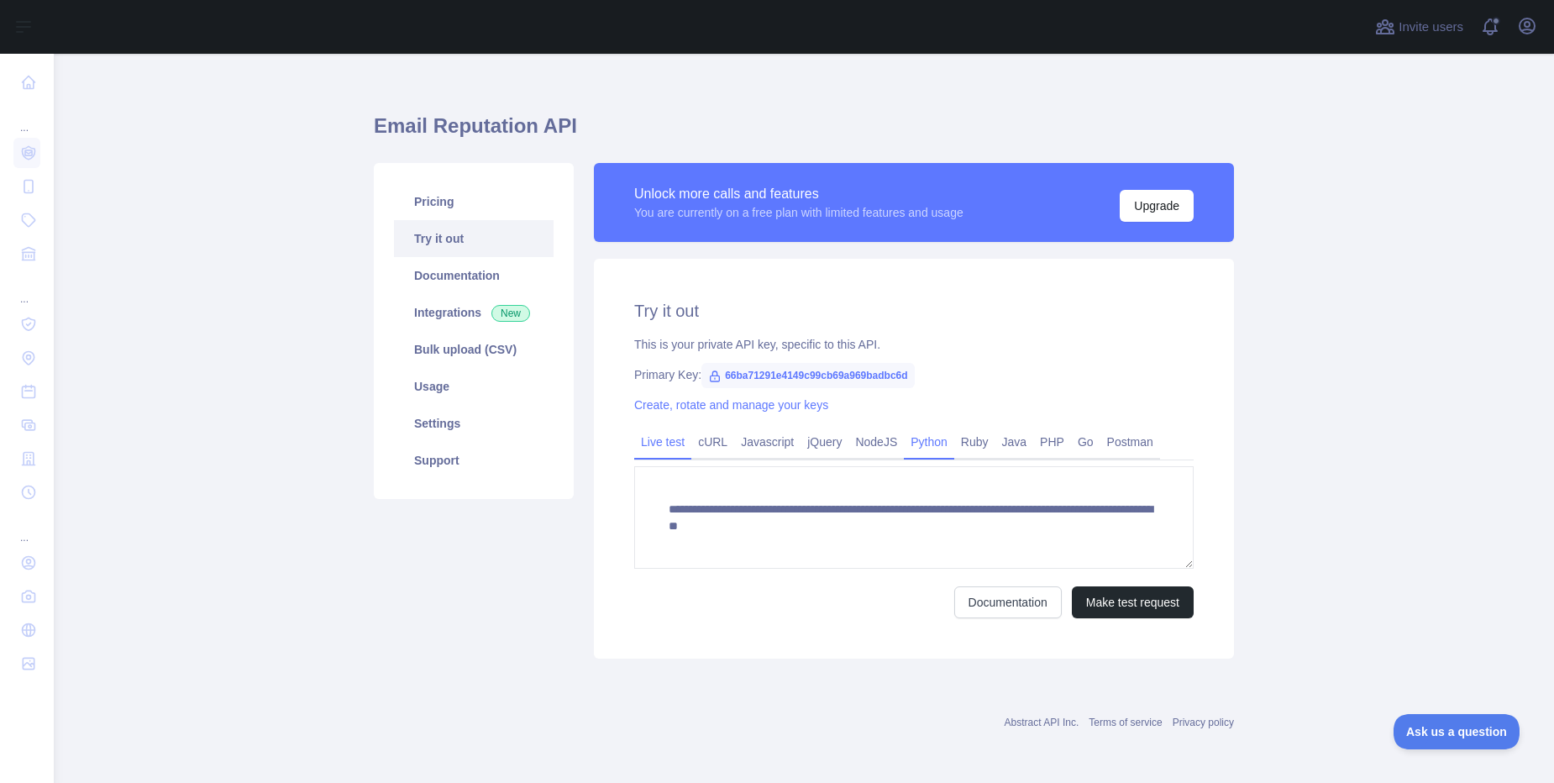
click at [921, 438] on link "Python" at bounding box center [929, 441] width 50 height 27
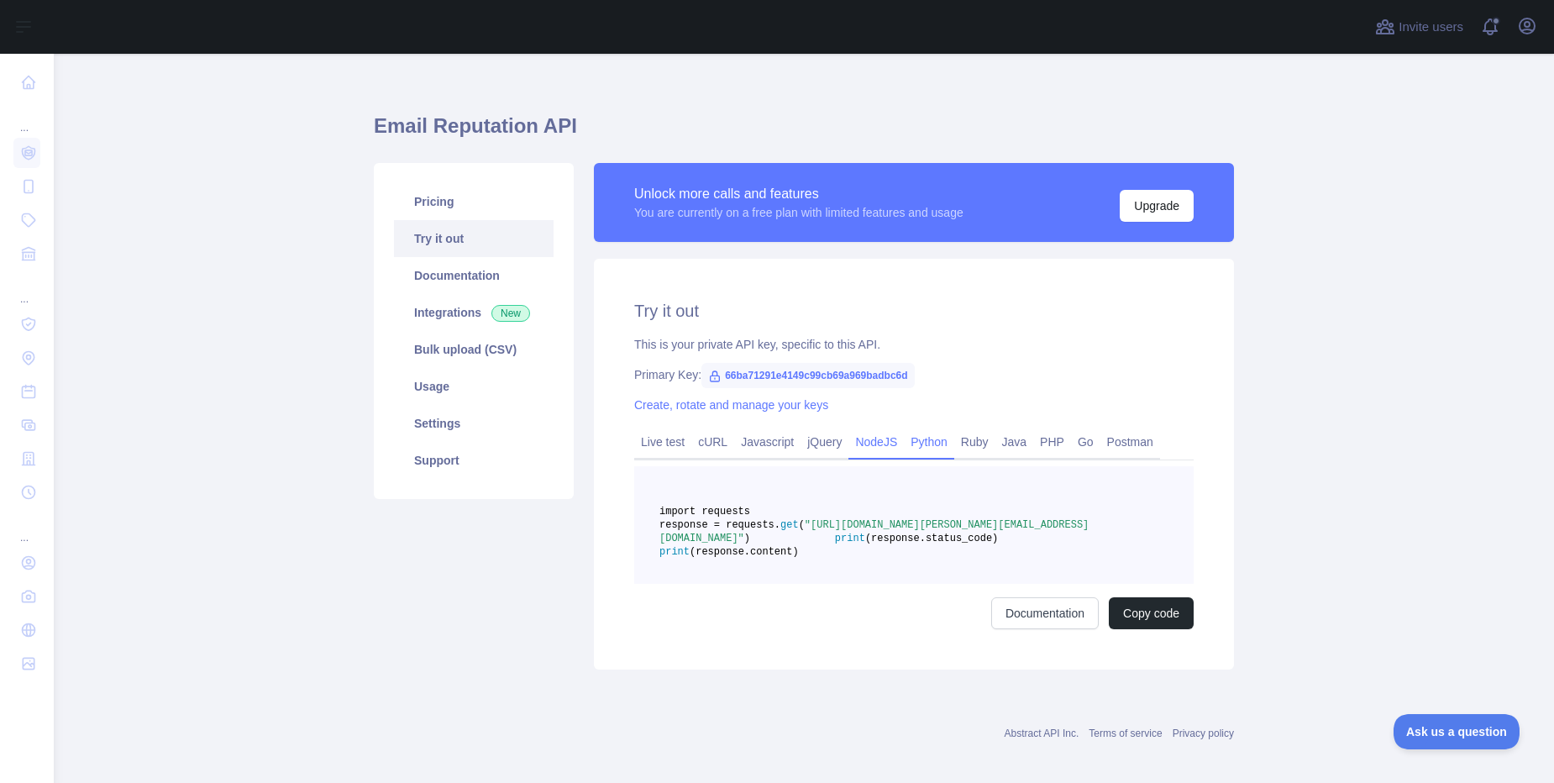
click at [879, 440] on link "NodeJS" at bounding box center [875, 441] width 55 height 27
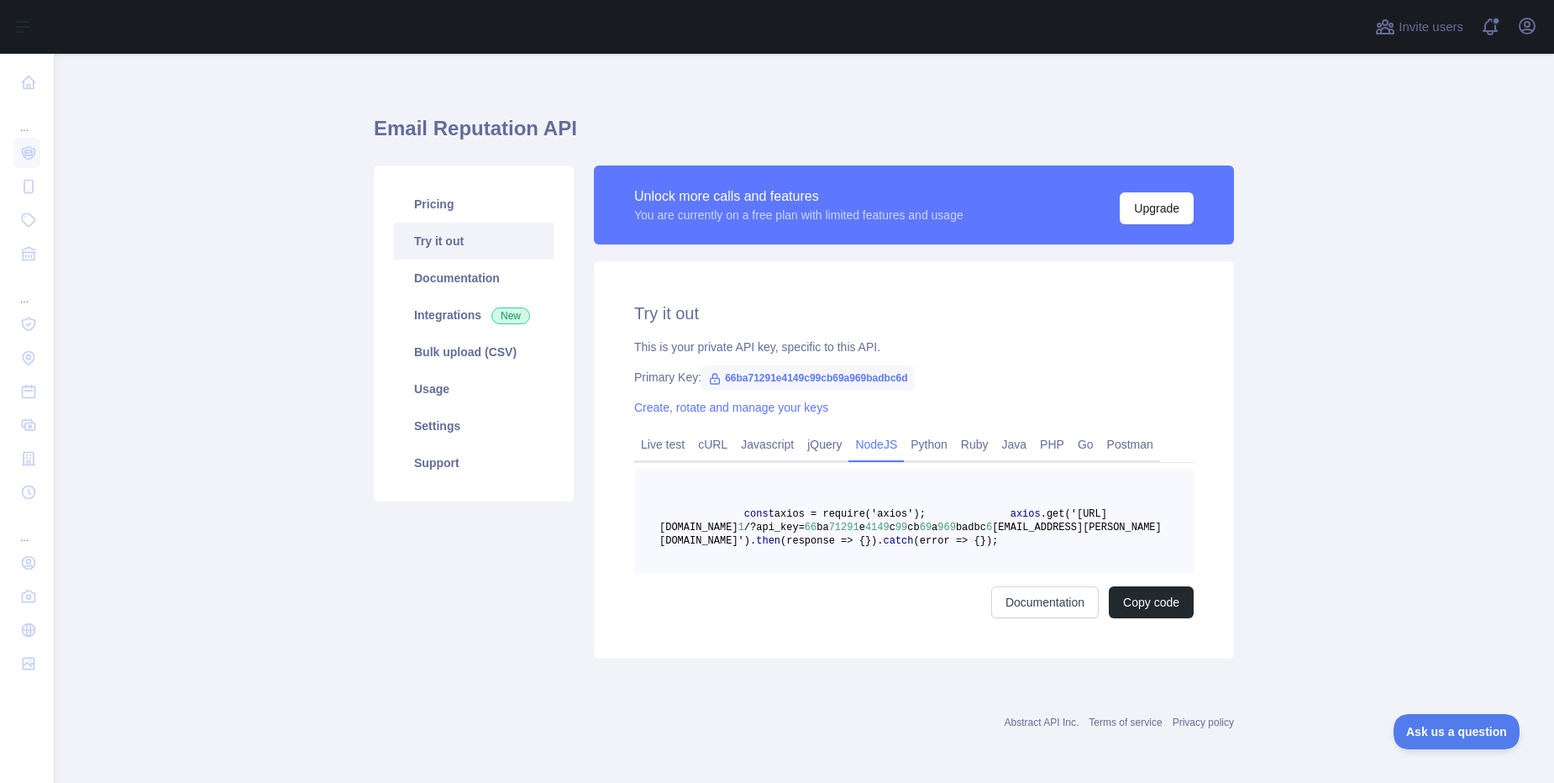
scroll to position [66, 0]
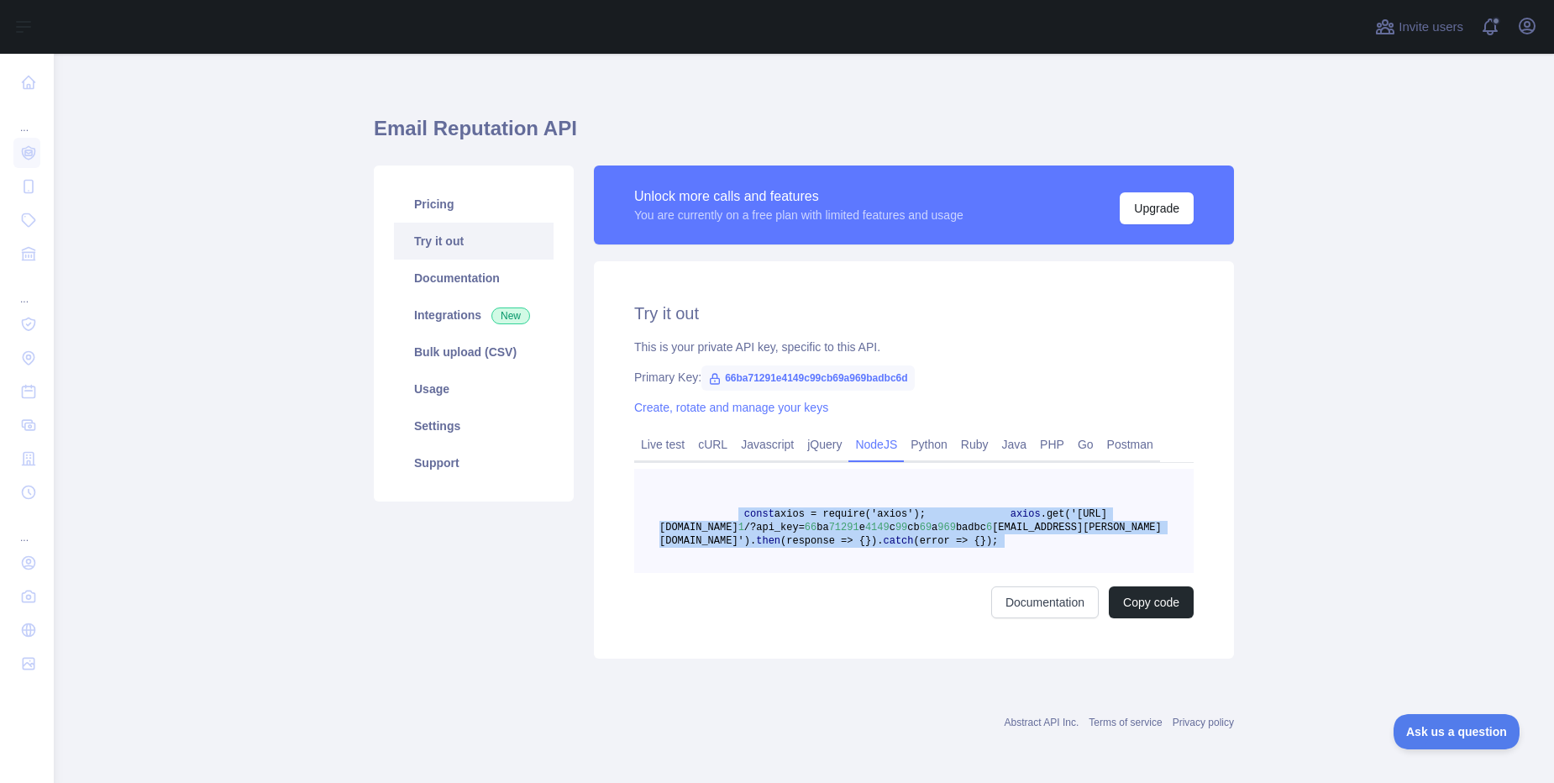
drag, startPoint x: 733, startPoint y: 457, endPoint x: 839, endPoint y: 579, distance: 162.0
click at [839, 579] on div "const axios = require('axios'); axios .get('[URL][DOMAIN_NAME] 1 /?api_key= 66 …" at bounding box center [913, 543] width 559 height 149
click at [1143, 602] on button "Copy code" at bounding box center [1150, 602] width 85 height 32
